Goal: Task Accomplishment & Management: Manage account settings

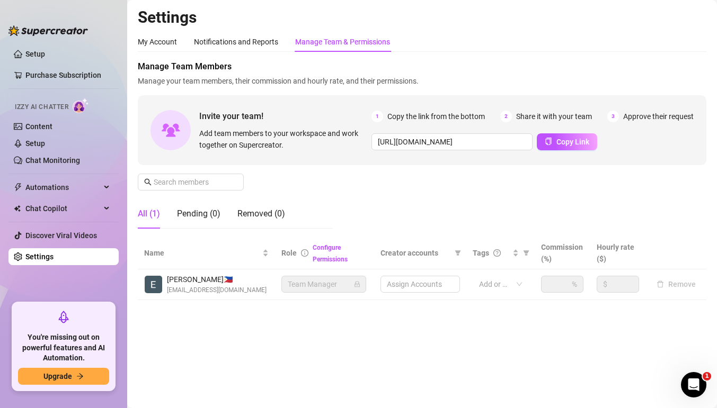
click at [210, 169] on div "Manage Team Members Manage your team members, their commission and hourly rate,…" at bounding box center [422, 148] width 568 height 177
click at [197, 179] on input "text" at bounding box center [191, 182] width 75 height 12
click at [311, 325] on main "Settings My Account Notifications and Reports Manage Team & Permissions Profile…" at bounding box center [422, 204] width 590 height 408
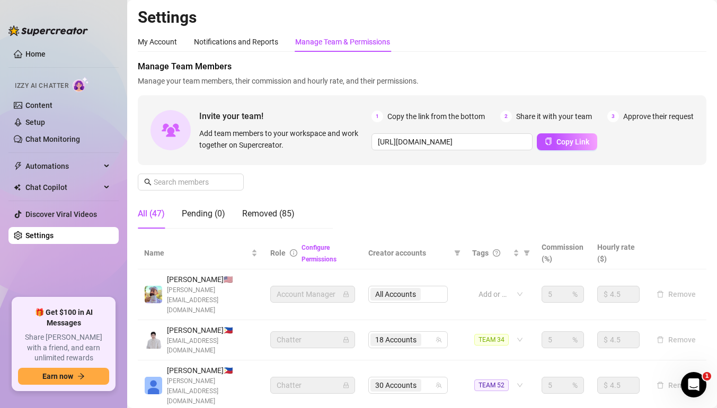
click at [212, 172] on div "Manage Team Members Manage your team members, their commission and hourly rate,…" at bounding box center [422, 148] width 568 height 177
click at [209, 182] on input "text" at bounding box center [191, 182] width 75 height 12
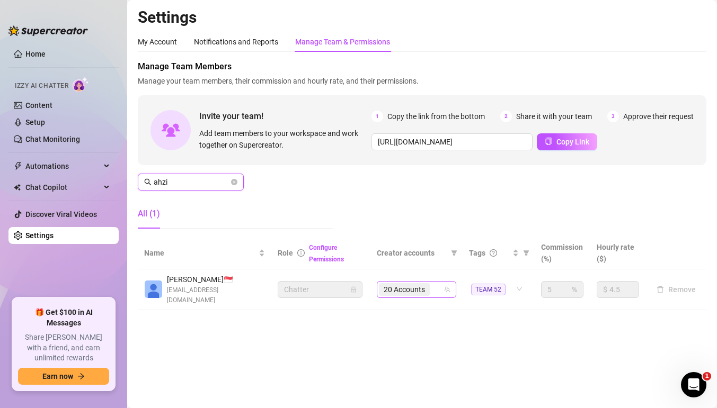
click at [440, 289] on div "20 Accounts" at bounding box center [411, 289] width 64 height 15
type input "ahzi"
click at [440, 288] on div "20 Accounts" at bounding box center [411, 289] width 64 height 15
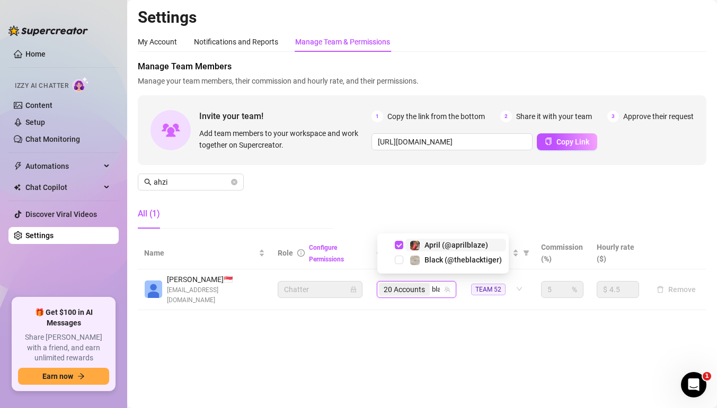
type input "blac"
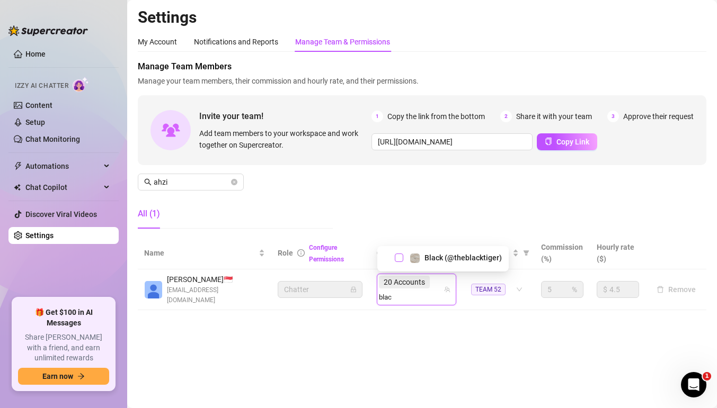
click at [396, 257] on span "Select tree node" at bounding box center [399, 258] width 8 height 8
